Goal: Information Seeking & Learning: Find contact information

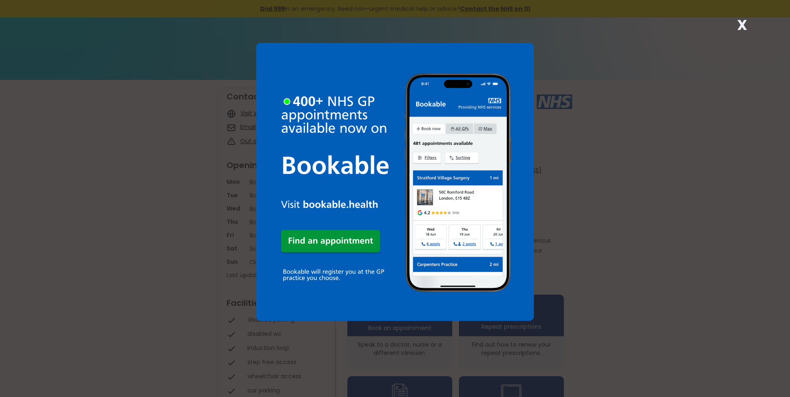
click at [744, 24] on strong "X" at bounding box center [742, 25] width 10 height 20
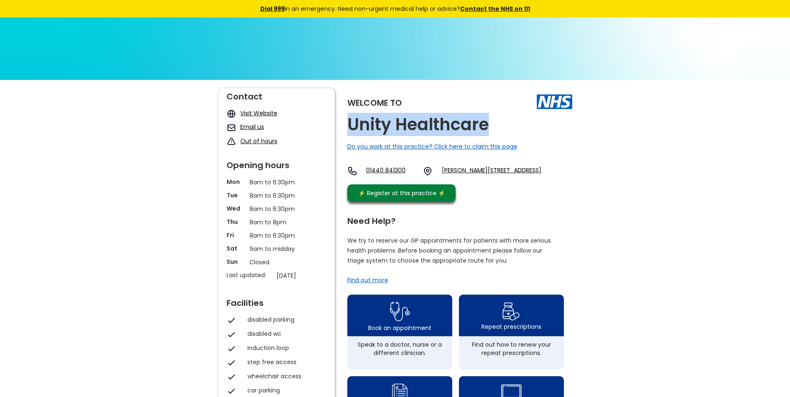
drag, startPoint x: 345, startPoint y: 121, endPoint x: 500, endPoint y: 127, distance: 155.4
click at [500, 127] on div "Welcome to Unity Healthcare Do you work at this practice? Click here to claim t…" at bounding box center [395, 393] width 354 height 610
drag, startPoint x: 500, startPoint y: 127, endPoint x: 484, endPoint y: 127, distance: 16.2
copy h2 "Unity Healthcare"
drag, startPoint x: 550, startPoint y: 190, endPoint x: 456, endPoint y: 188, distance: 93.7
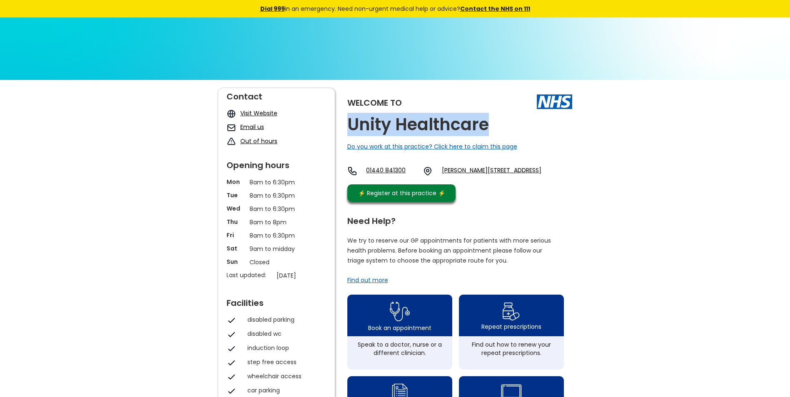
click at [456, 188] on div "Welcome to Unity Healthcare Do you work at this practice? Click here to claim t…" at bounding box center [459, 147] width 225 height 118
drag, startPoint x: 456, startPoint y: 188, endPoint x: 532, endPoint y: 189, distance: 75.8
click at [532, 189] on div "Welcome to Unity Healthcare Do you work at this practice? Click here to claim t…" at bounding box center [459, 147] width 225 height 118
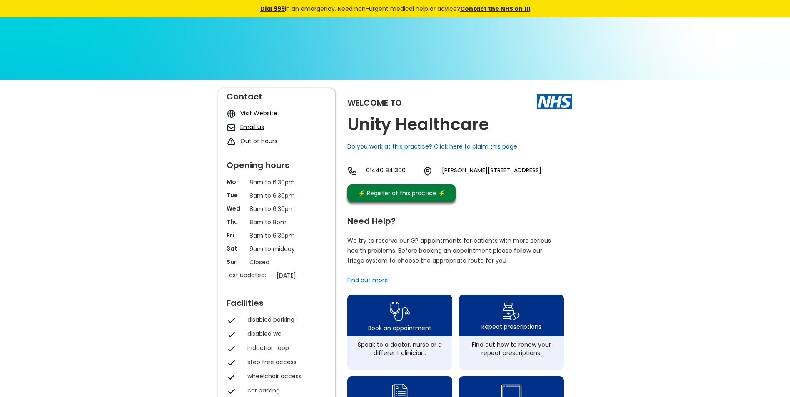
drag, startPoint x: 547, startPoint y: 189, endPoint x: 537, endPoint y: 188, distance: 10.5
click at [537, 188] on div "Welcome to Unity Healthcare Do you work at this practice? Click here to claim t…" at bounding box center [459, 147] width 225 height 118
drag, startPoint x: 537, startPoint y: 188, endPoint x: 542, endPoint y: 187, distance: 5.6
click at [541, 180] on div "01440 [STREET_ADDRESS][PERSON_NAME]" at bounding box center [444, 173] width 194 height 14
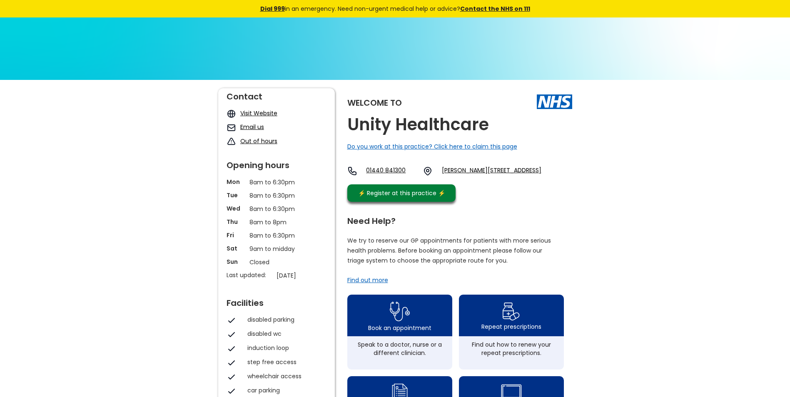
drag, startPoint x: 542, startPoint y: 158, endPoint x: 550, endPoint y: 161, distance: 8.0
click at [550, 161] on div "Welcome to Unity Healthcare Do you work at this practice? Click here to claim t…" at bounding box center [459, 147] width 225 height 118
drag, startPoint x: 550, startPoint y: 161, endPoint x: 553, endPoint y: 155, distance: 6.4
click at [553, 155] on div "Welcome to Unity Healthcare Do you work at this practice? Click here to claim t…" at bounding box center [459, 147] width 225 height 118
drag, startPoint x: 550, startPoint y: 154, endPoint x: 534, endPoint y: 155, distance: 16.7
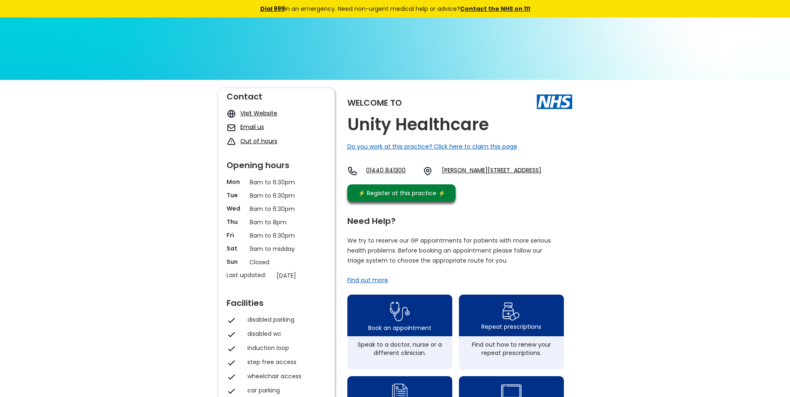
click at [534, 155] on div "Welcome to Unity Healthcare Do you work at this practice? Click here to claim t…" at bounding box center [459, 147] width 225 height 118
drag, startPoint x: 561, startPoint y: 159, endPoint x: 509, endPoint y: 161, distance: 51.7
click at [509, 161] on div "Welcome to Unity Healthcare Do you work at this practice? Click here to claim t…" at bounding box center [459, 147] width 225 height 118
drag, startPoint x: 509, startPoint y: 161, endPoint x: 545, endPoint y: 158, distance: 35.5
drag, startPoint x: 545, startPoint y: 158, endPoint x: 521, endPoint y: 157, distance: 23.3
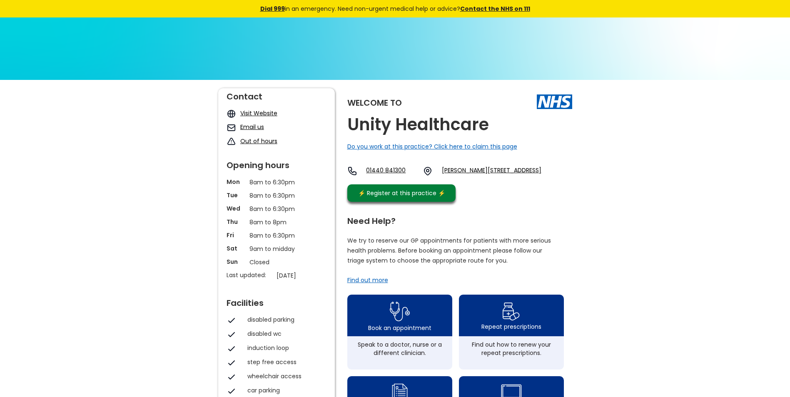
click at [521, 157] on div "Welcome to Unity Healthcare Do you work at this practice? Click here to claim t…" at bounding box center [459, 147] width 225 height 118
drag, startPoint x: 554, startPoint y: 164, endPoint x: 509, endPoint y: 164, distance: 45.0
click at [509, 164] on div "Welcome to Unity Healthcare Do you work at this practice? Click here to claim t…" at bounding box center [459, 147] width 225 height 118
copy link "Greenfields Wa"
click at [640, 204] on div "Welcome to Unity Healthcare Do you work at this practice? Click here to claim t…" at bounding box center [395, 403] width 790 height 647
